Goal: Find specific page/section: Find specific page/section

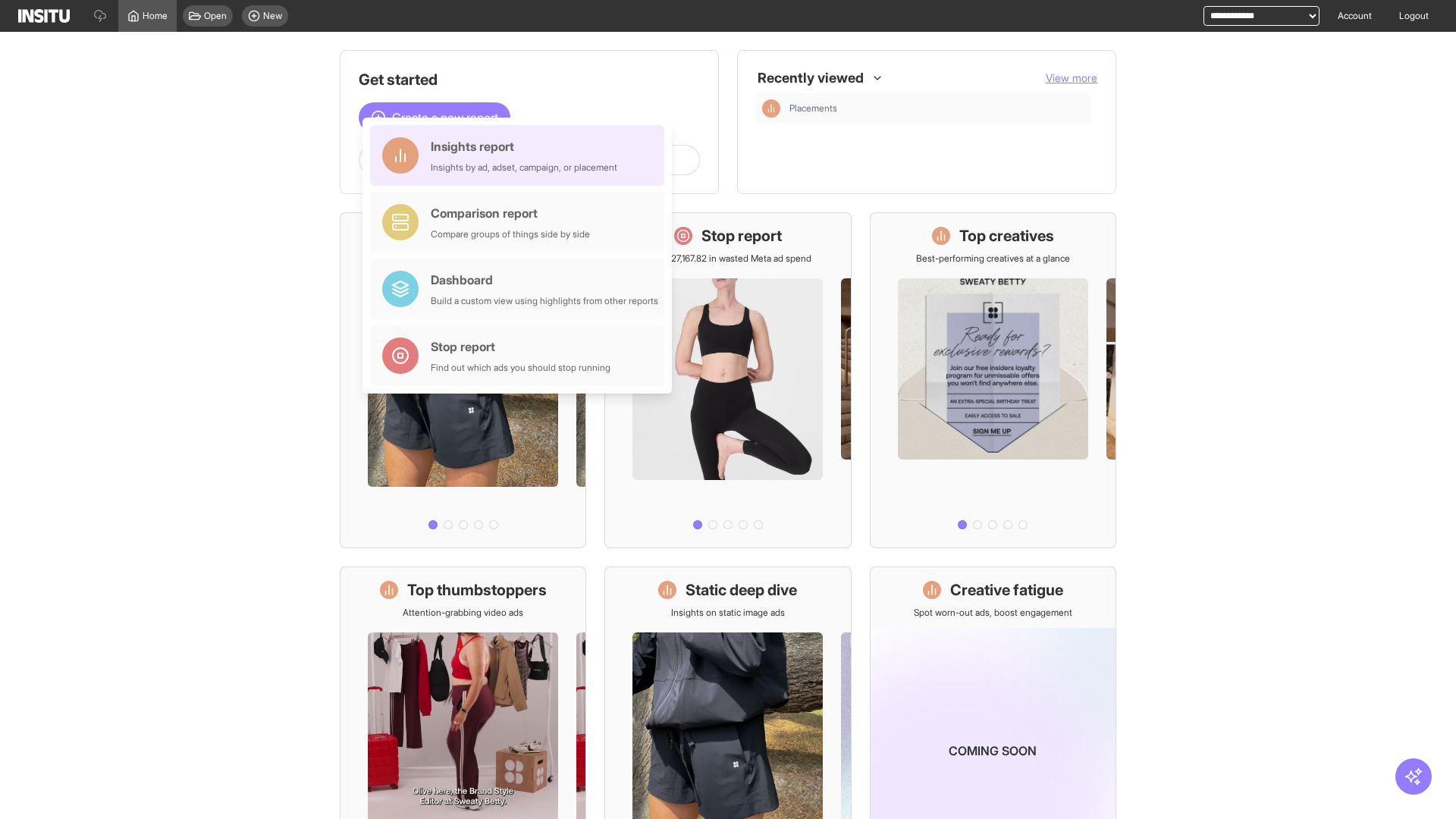
click at [521, 156] on div "Insights report Insights by ad, adset, campaign, or placement" at bounding box center [524, 155] width 187 height 36
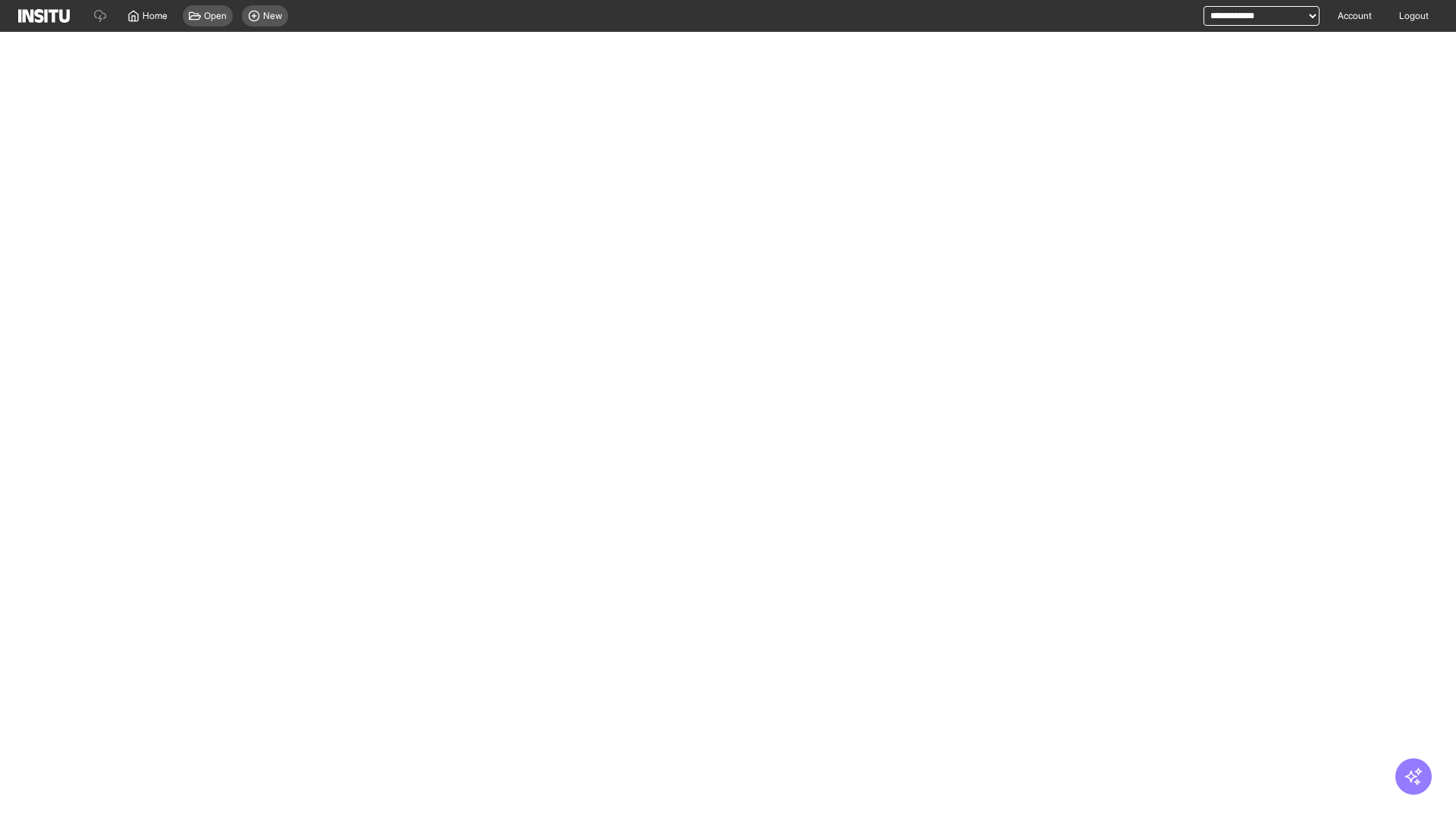
select select "**"
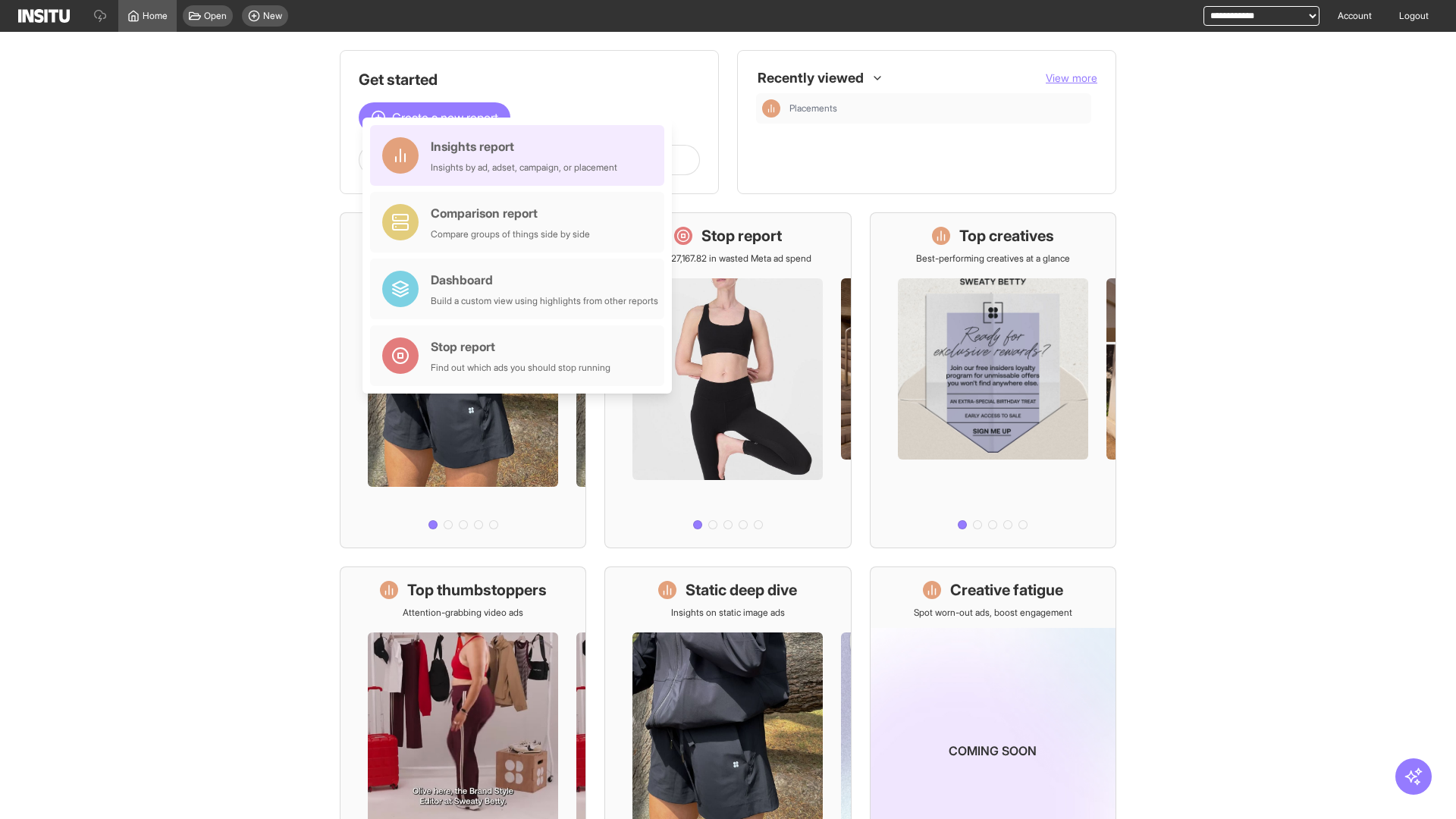
click at [521, 156] on div "Insights report Insights by ad, adset, campaign, or placement" at bounding box center [524, 155] width 187 height 36
